Goal: Task Accomplishment & Management: Manage account settings

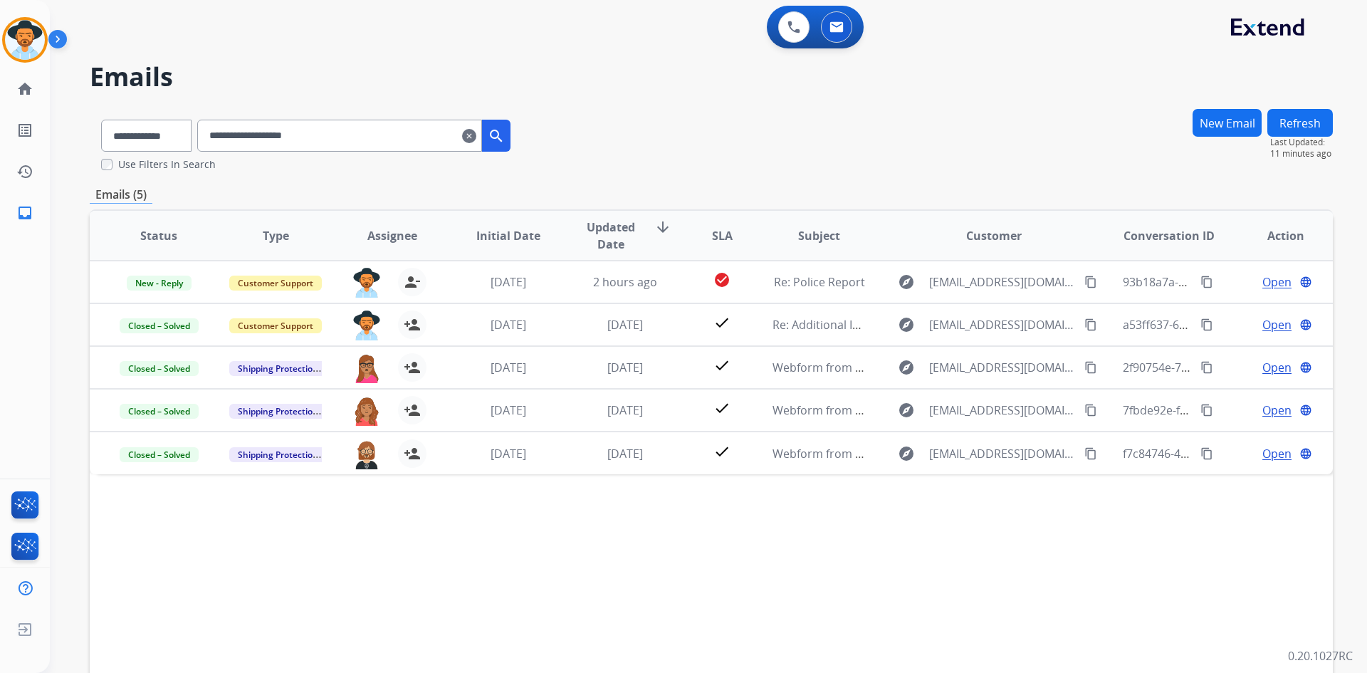
click at [476, 133] on mat-icon "clear" at bounding box center [469, 135] width 14 height 17
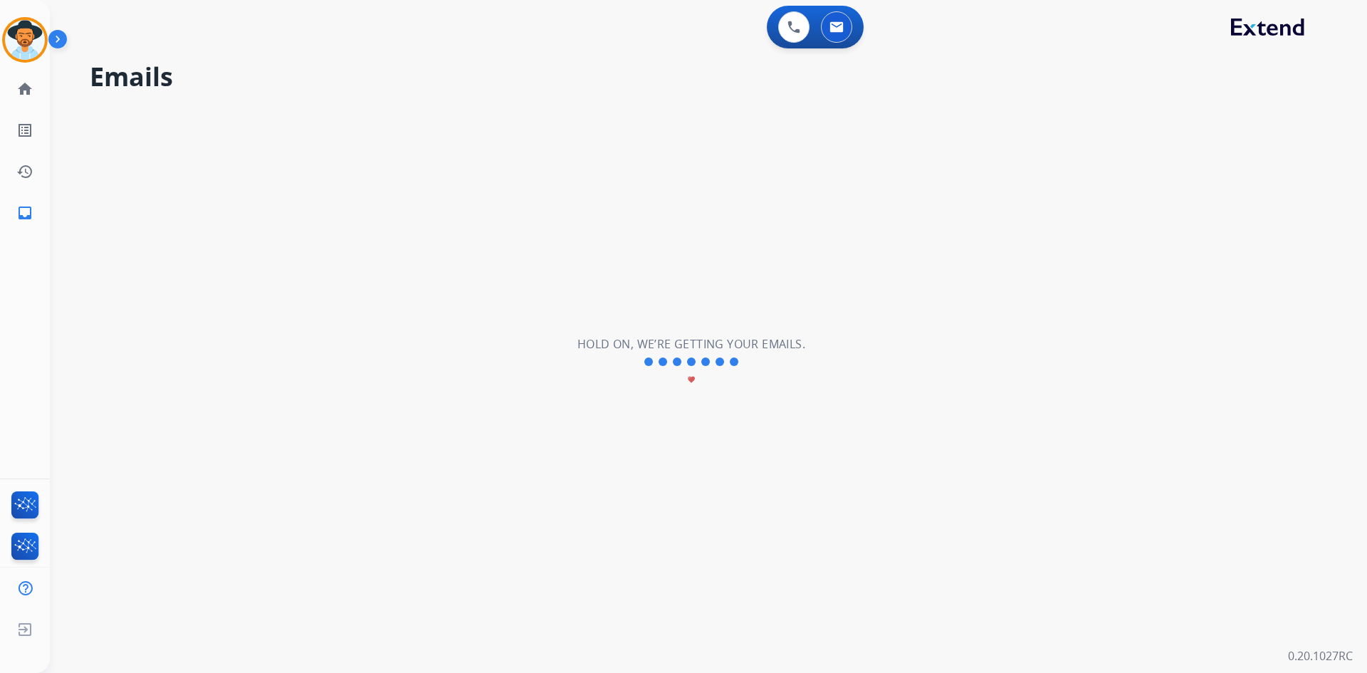
select select "**********"
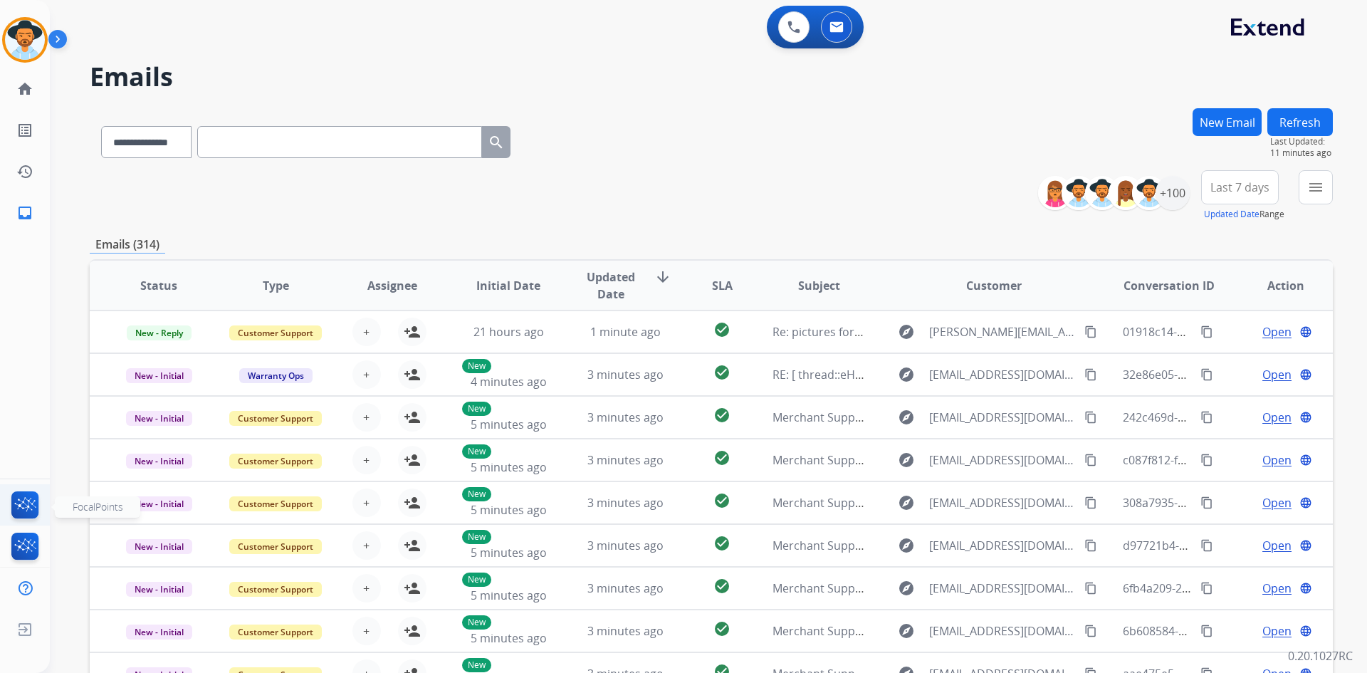
click at [30, 511] on img at bounding box center [25, 507] width 33 height 33
drag, startPoint x: 11, startPoint y: 35, endPoint x: 81, endPoint y: 53, distance: 72.7
click at [11, 35] on img at bounding box center [25, 40] width 40 height 40
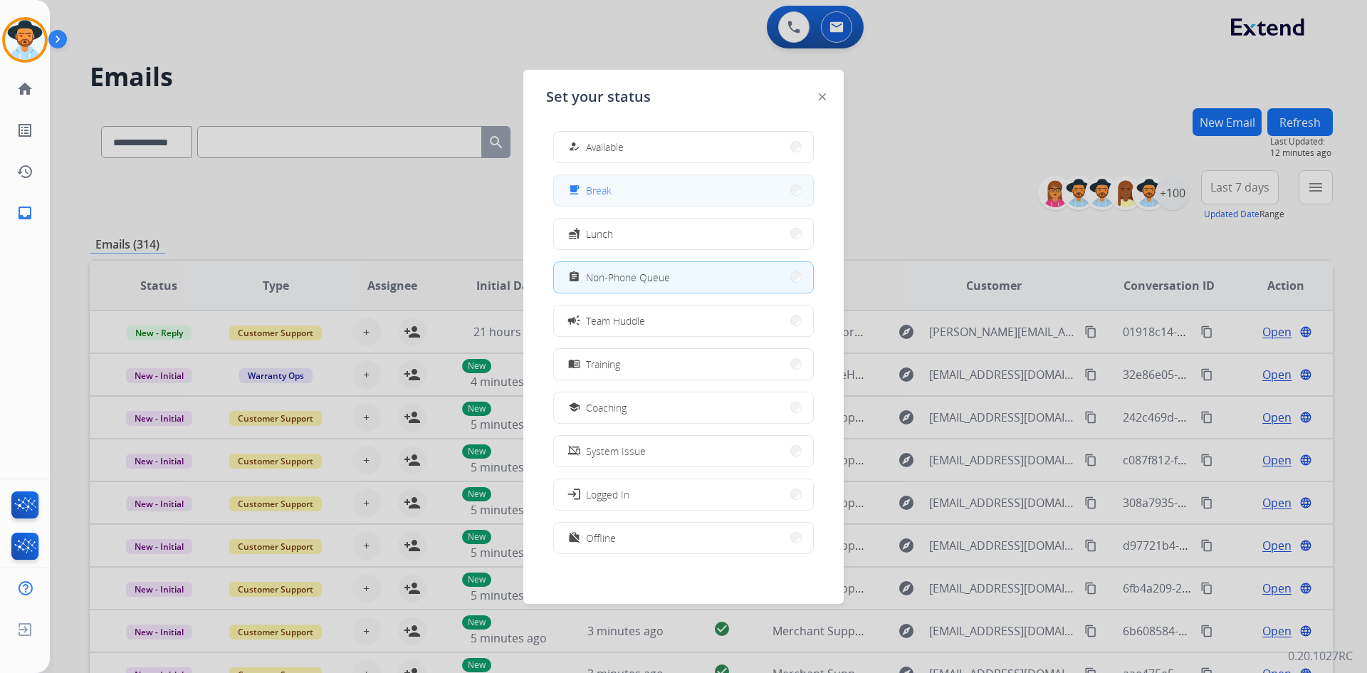
click at [744, 201] on button "free_breakfast Break" at bounding box center [683, 190] width 259 height 31
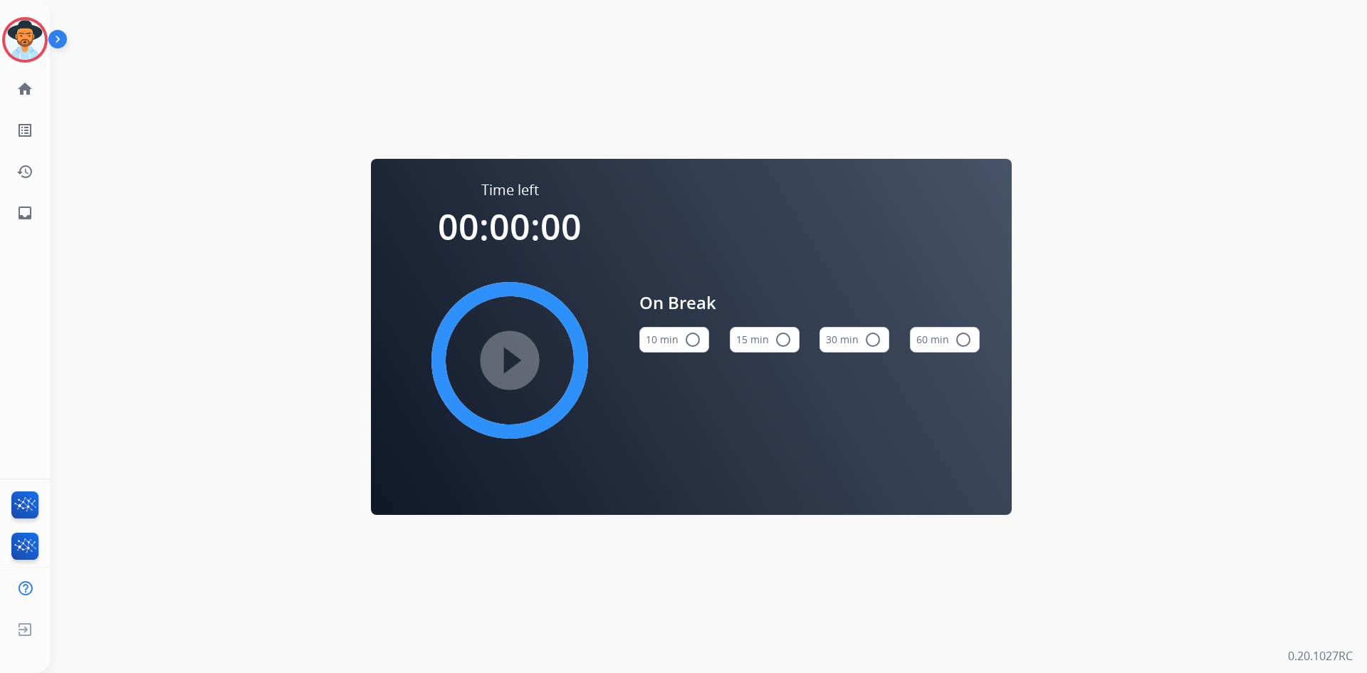
click at [782, 333] on mat-icon "radio_button_unchecked" at bounding box center [783, 339] width 17 height 17
click at [513, 365] on mat-icon "play_circle_filled" at bounding box center [509, 360] width 17 height 17
click at [24, 41] on img at bounding box center [25, 40] width 40 height 40
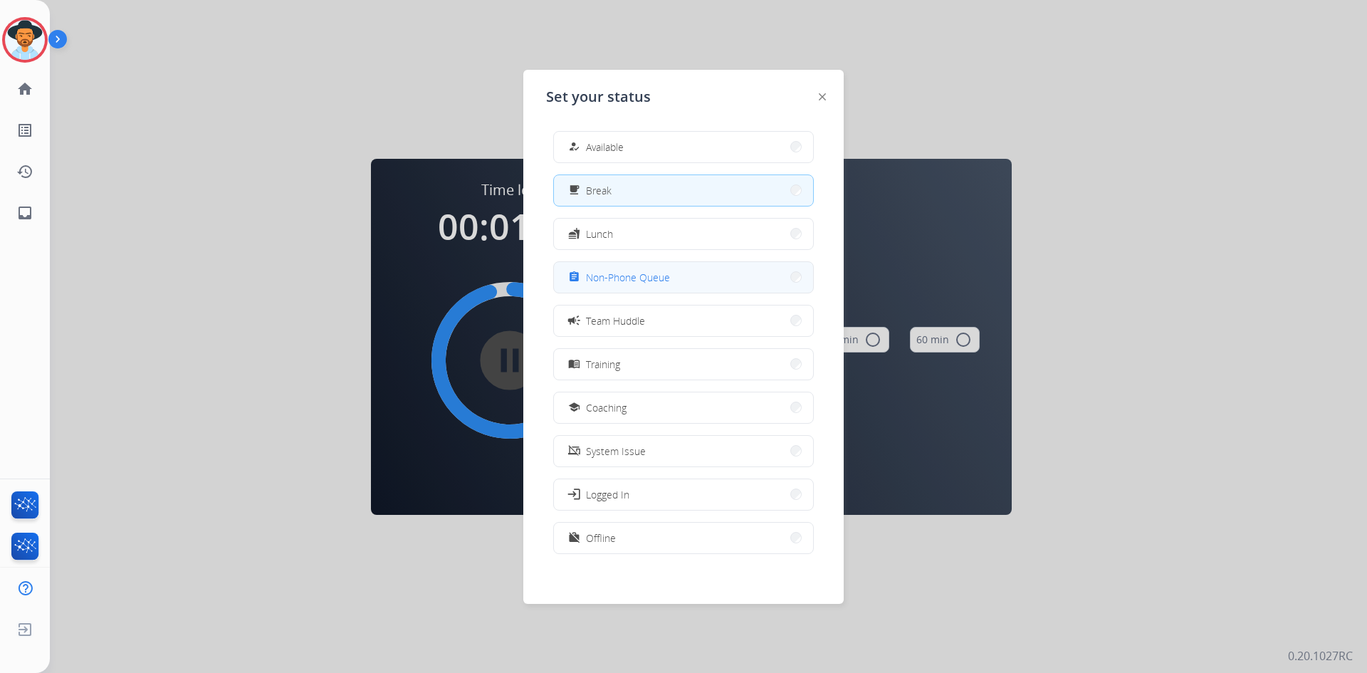
click at [724, 282] on button "assignment Non-Phone Queue" at bounding box center [683, 277] width 259 height 31
